Goal: Transaction & Acquisition: Purchase product/service

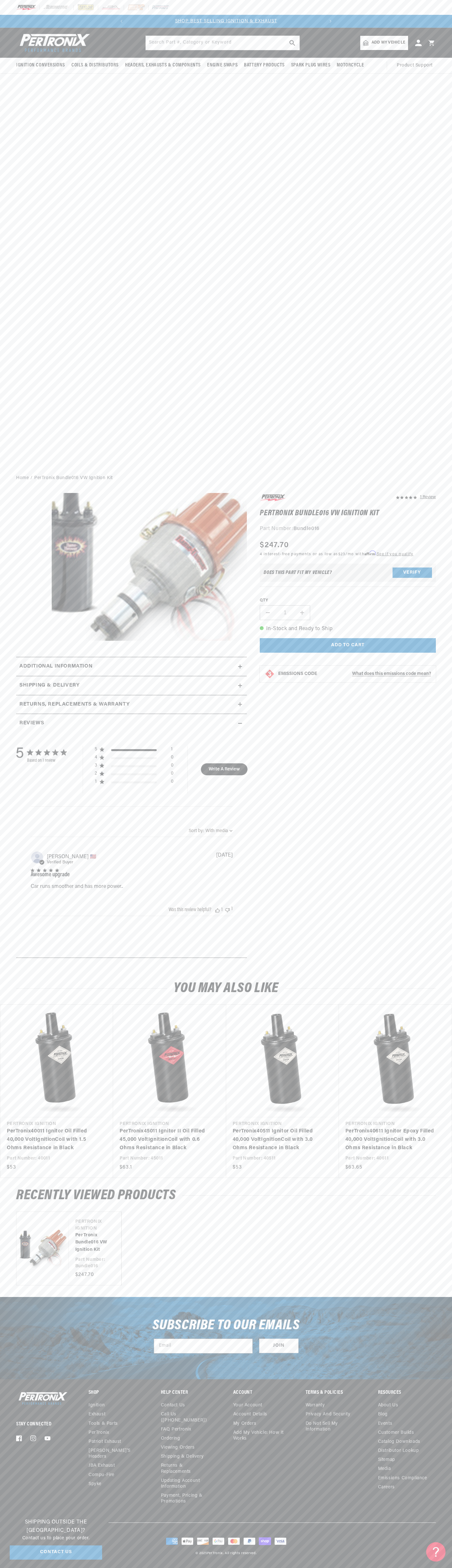
click at [383, 10] on div at bounding box center [226, 7] width 452 height 15
click at [449, 87] on div "Ignition Conversions Shop by Feature Ignitor© The Original Ignitor© Ignitor© II" at bounding box center [226, 249] width 452 height 442
click at [82, 1567] on html "Skip to content Your cart Your cart is empty Get the right parts the first time…" at bounding box center [226, 784] width 452 height 1568
click at [4, 138] on div "Ignition Conversions Shop by Feature Ignitor© The Original Ignitor© Ignitor© II" at bounding box center [226, 249] width 452 height 442
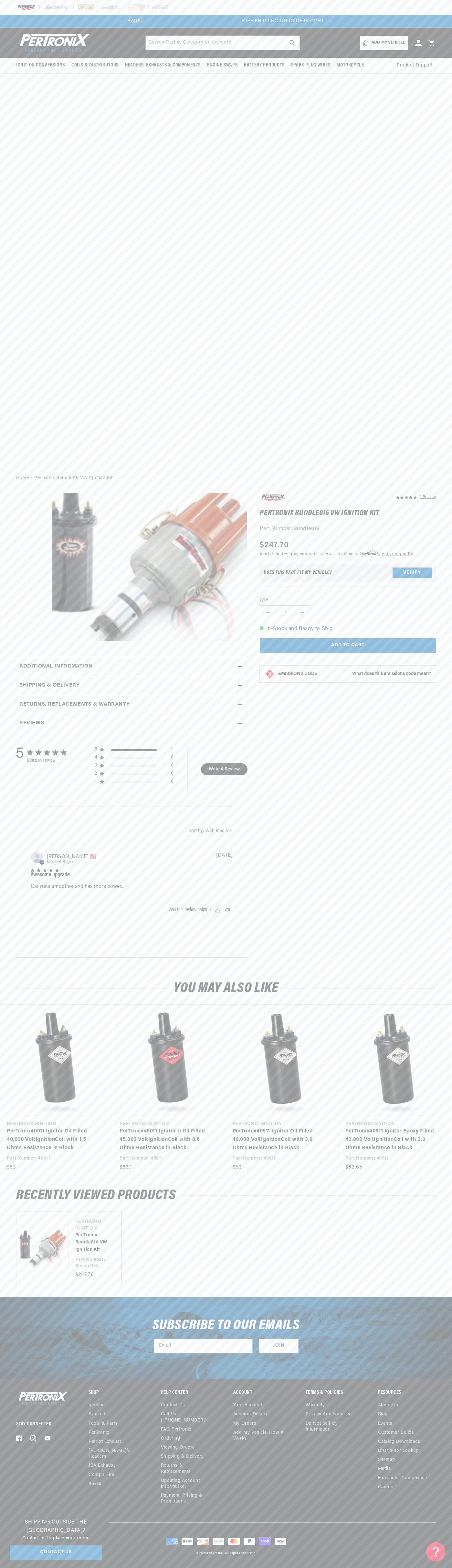
scroll to position [0, 196]
